Goal: Transaction & Acquisition: Purchase product/service

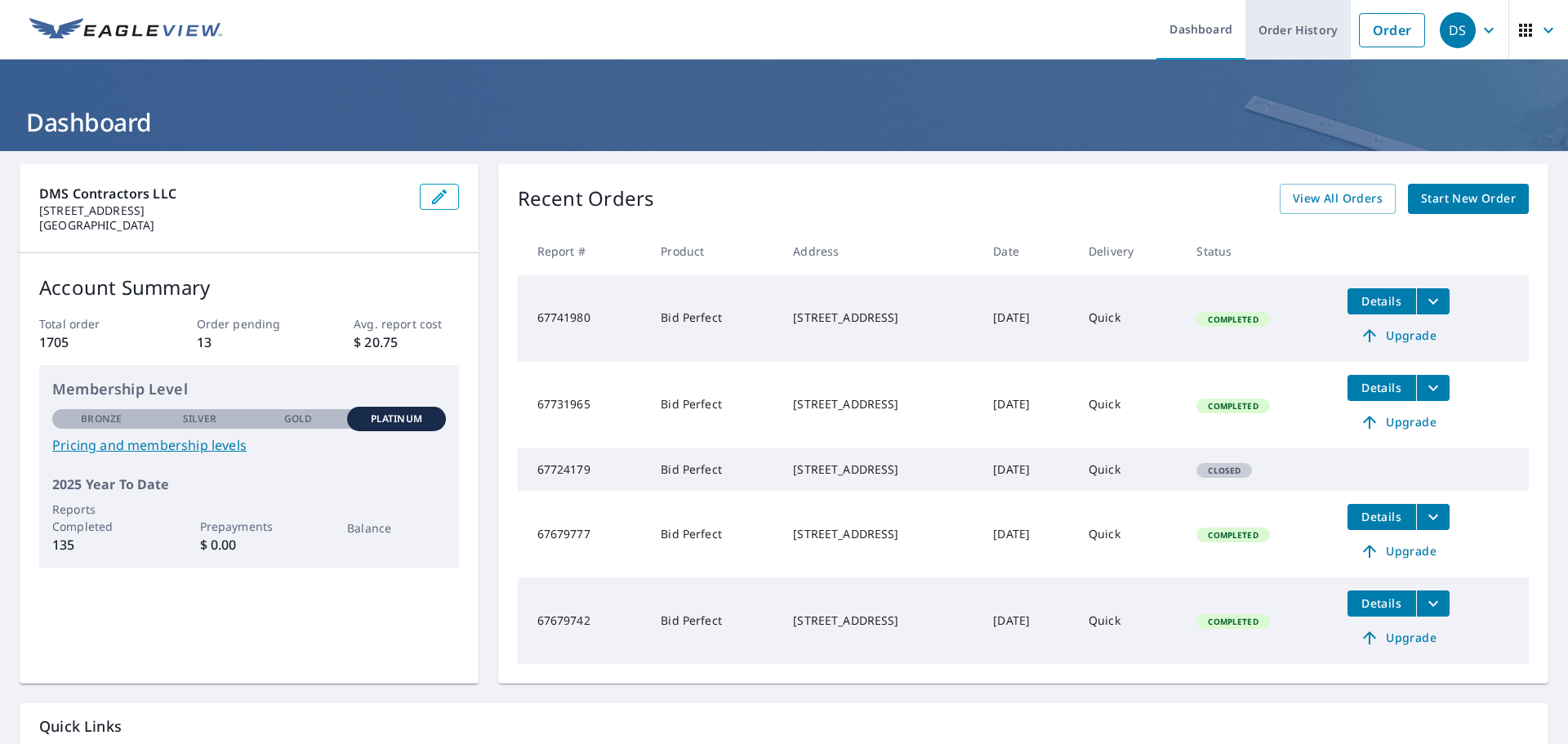
click at [1279, 27] on link "Order History" at bounding box center [1298, 29] width 106 height 59
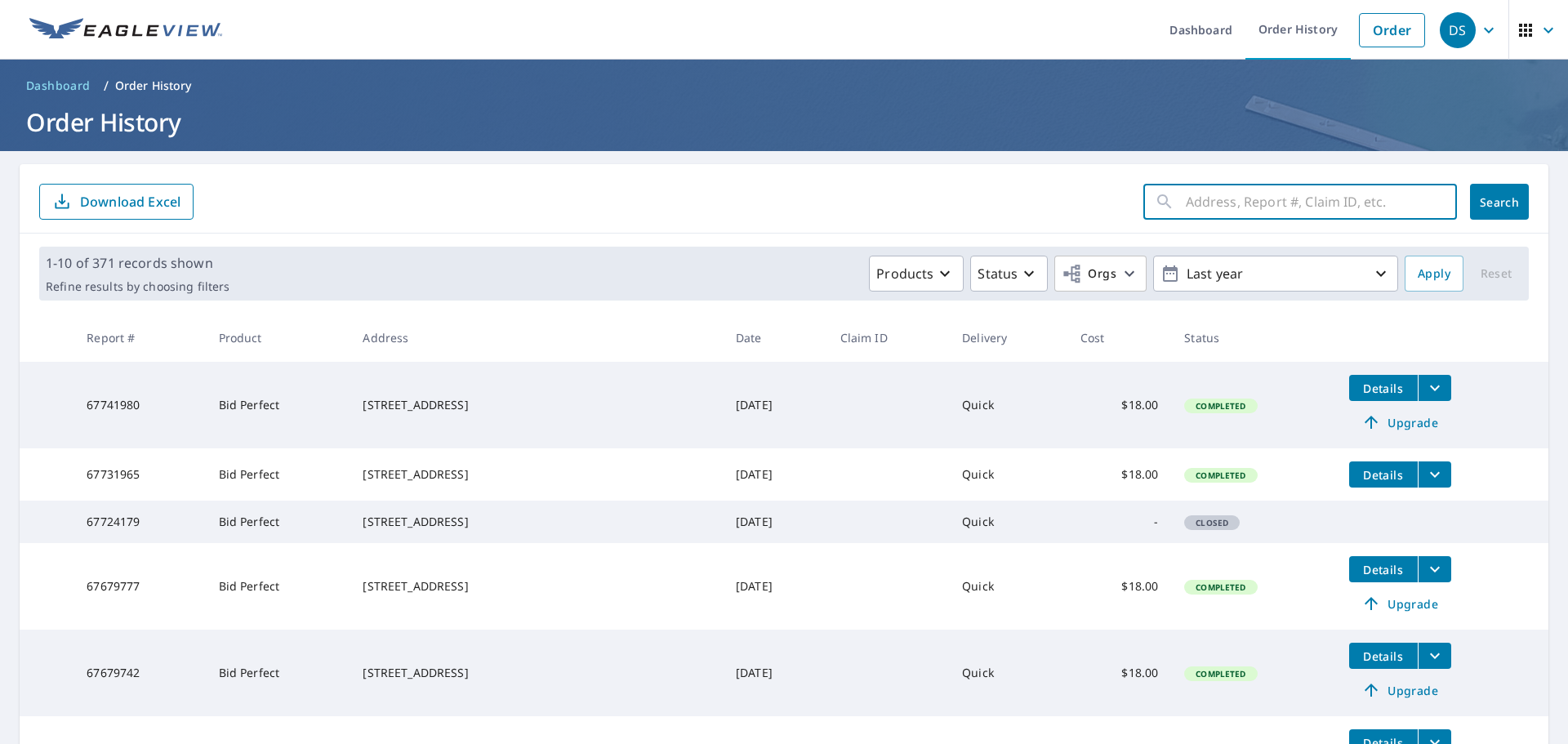
click at [1224, 198] on input "text" at bounding box center [1322, 201] width 271 height 45
paste input "[STREET_ADDRESS]"
type input "[STREET_ADDRESS]"
click at [1497, 195] on span "Search" at bounding box center [1499, 202] width 33 height 15
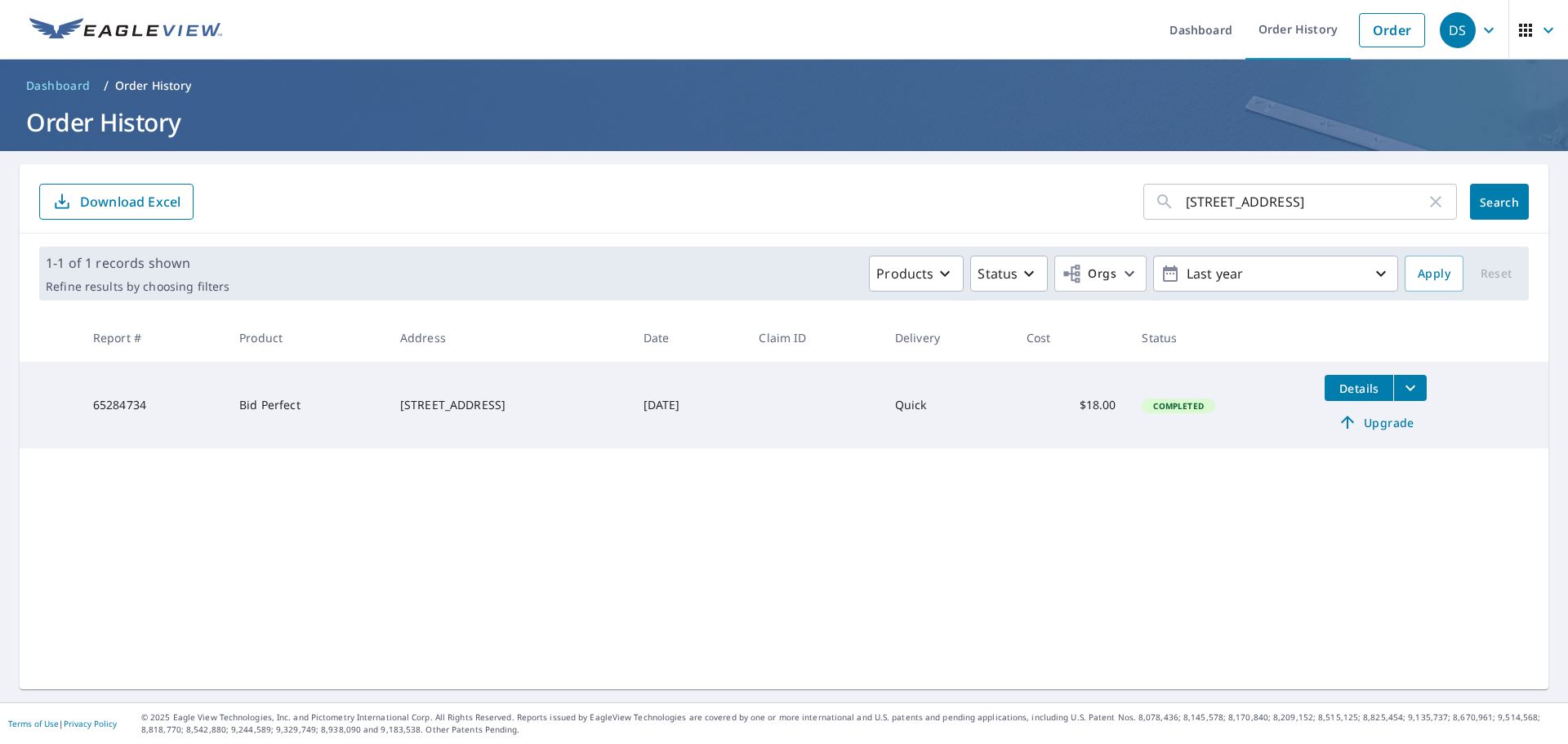
click at [1380, 422] on span "Upgrade" at bounding box center [1376, 421] width 82 height 20
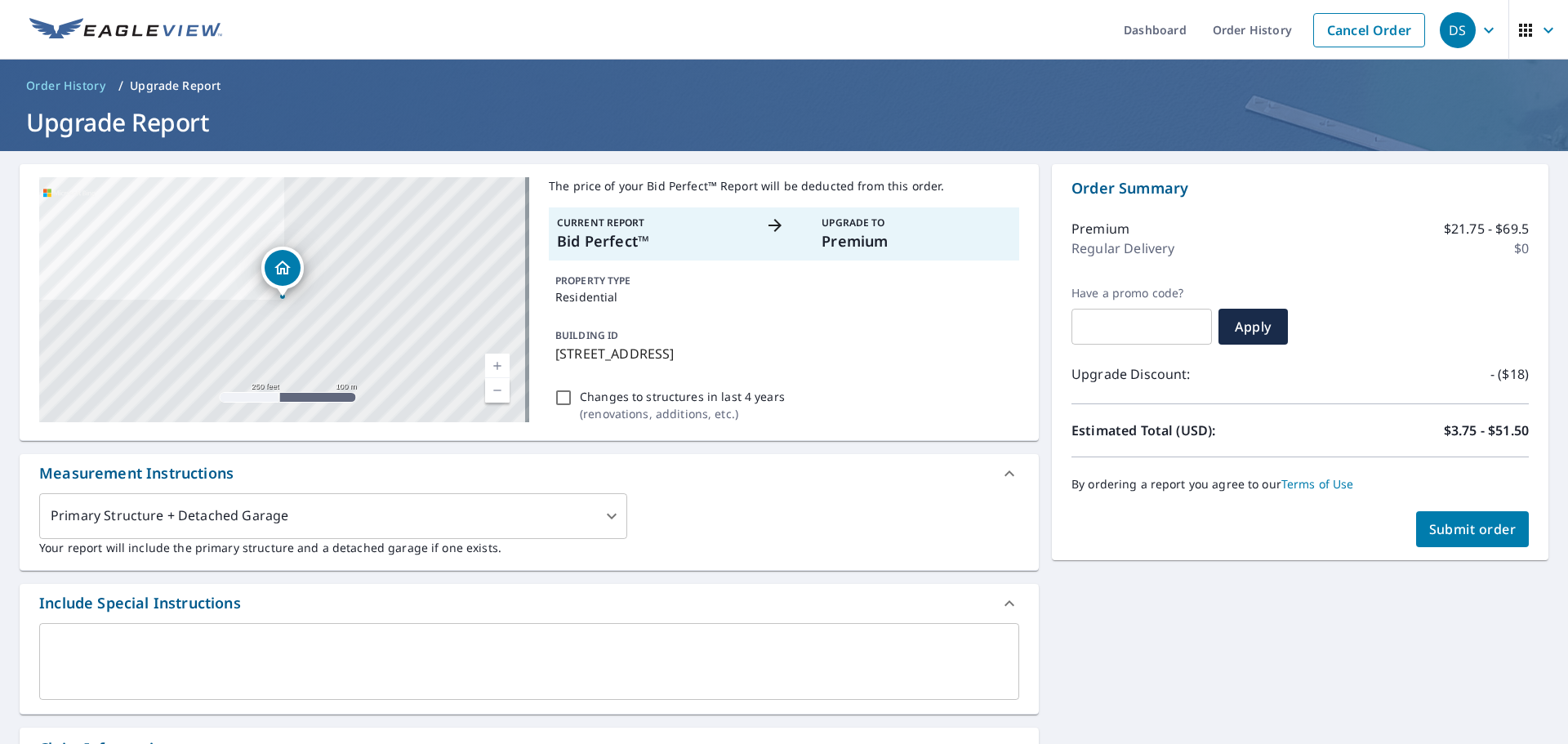
click at [1449, 525] on span "Submit order" at bounding box center [1474, 529] width 88 height 18
checkbox input "true"
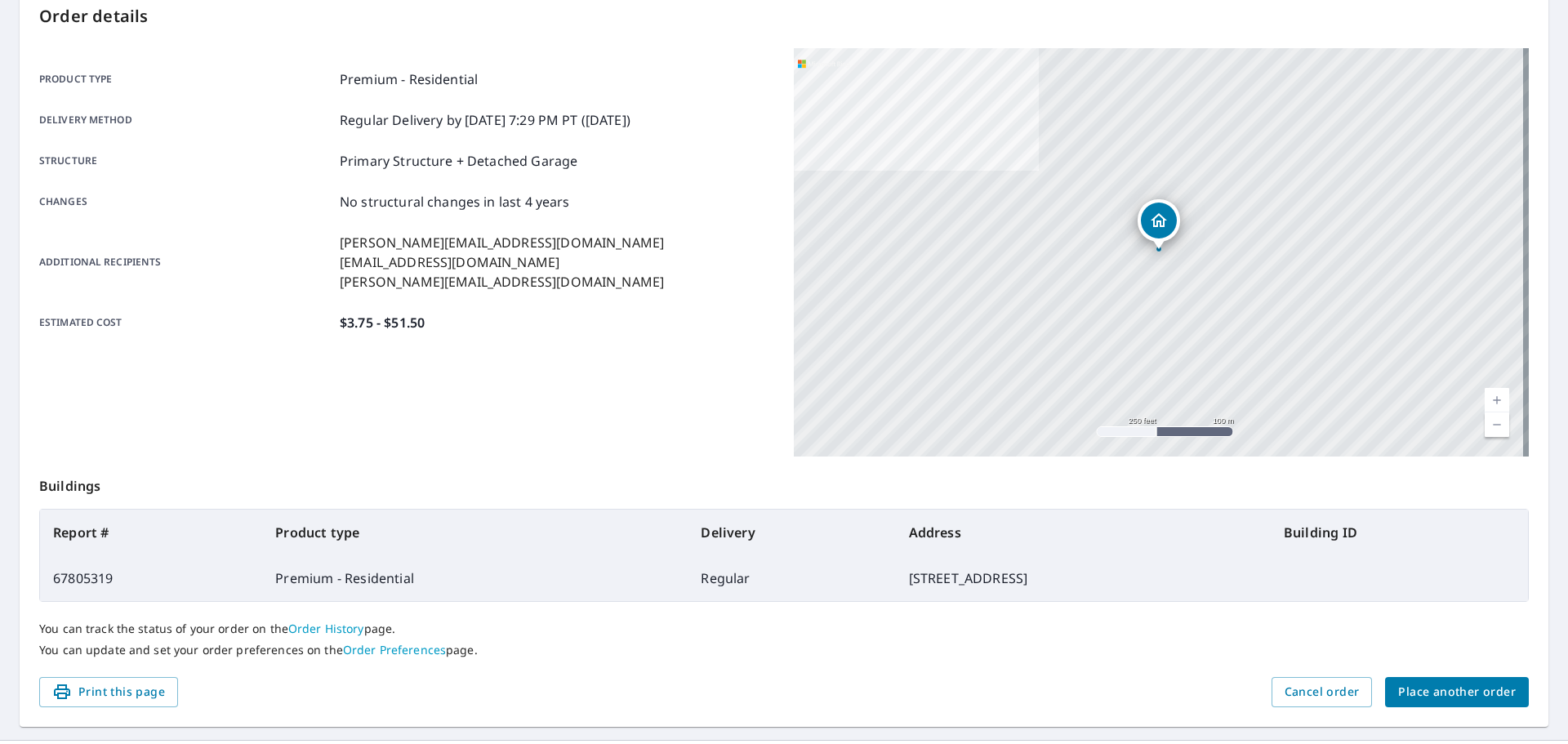
scroll to position [217, 0]
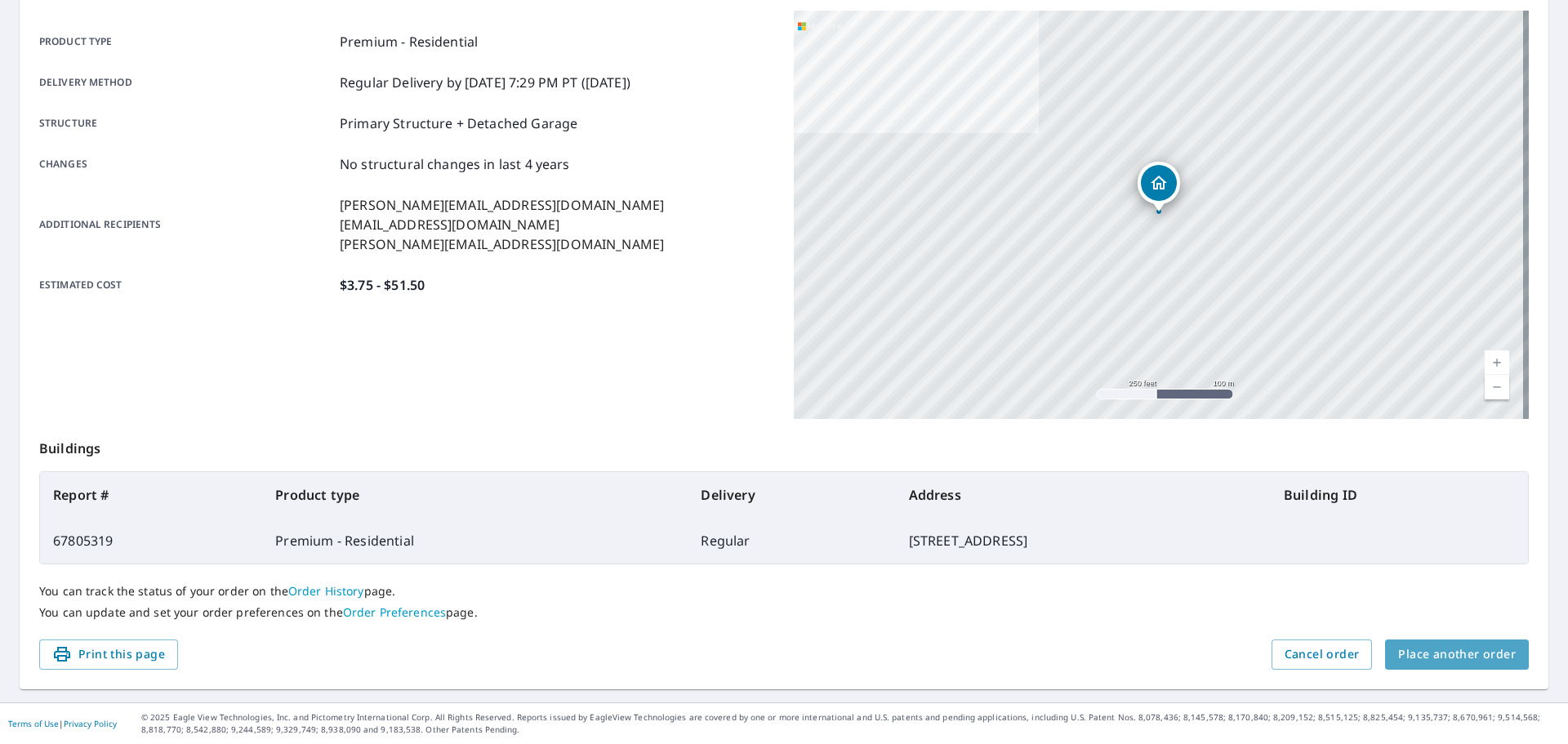
click at [1452, 656] on span "Place another order" at bounding box center [1456, 655] width 118 height 21
